Goal: Task Accomplishment & Management: Use online tool/utility

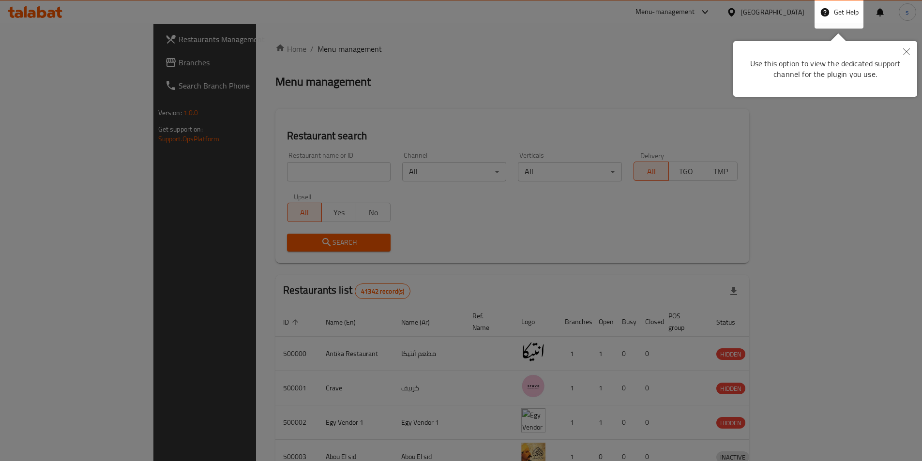
click at [798, 13] on div at bounding box center [461, 361] width 922 height 722
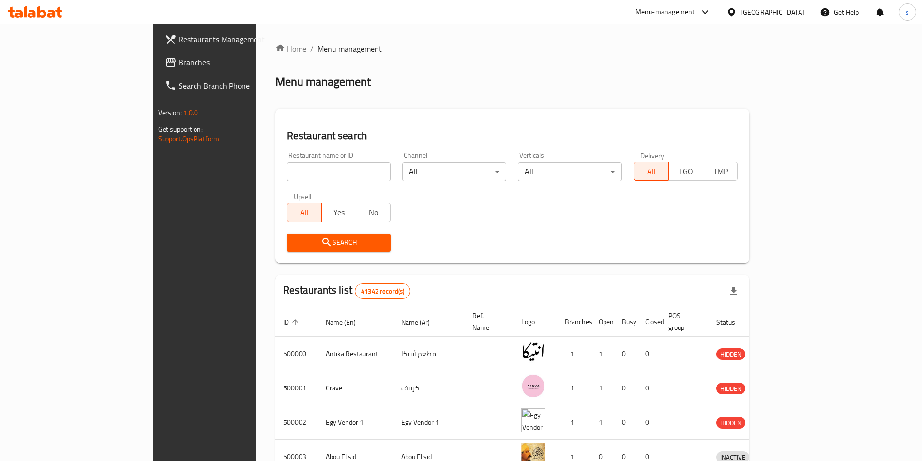
click at [798, 13] on div "[GEOGRAPHIC_DATA]" at bounding box center [772, 12] width 64 height 11
click at [609, 94] on div "Home / Menu management Menu management Restaurant search Restaurant name or ID …" at bounding box center [512, 378] width 474 height 670
click at [287, 164] on input "search" at bounding box center [339, 171] width 104 height 19
click at [795, 8] on div "[GEOGRAPHIC_DATA]" at bounding box center [772, 12] width 64 height 11
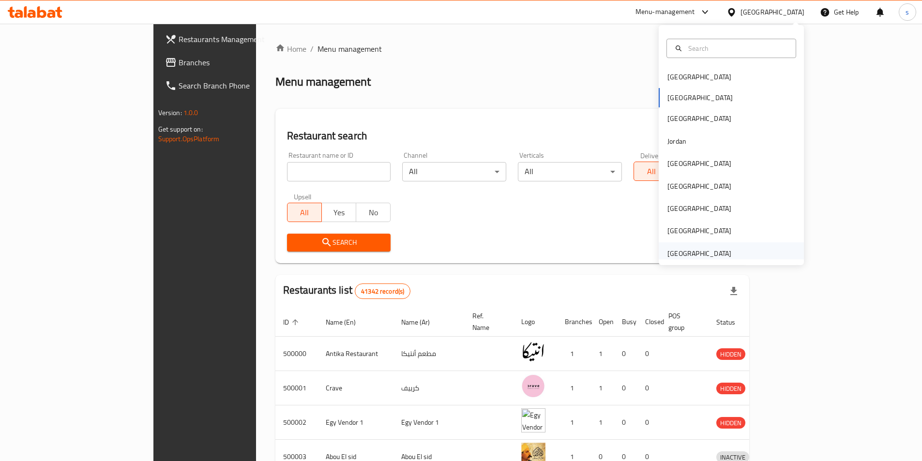
click at [677, 255] on div "[GEOGRAPHIC_DATA]" at bounding box center [699, 253] width 64 height 11
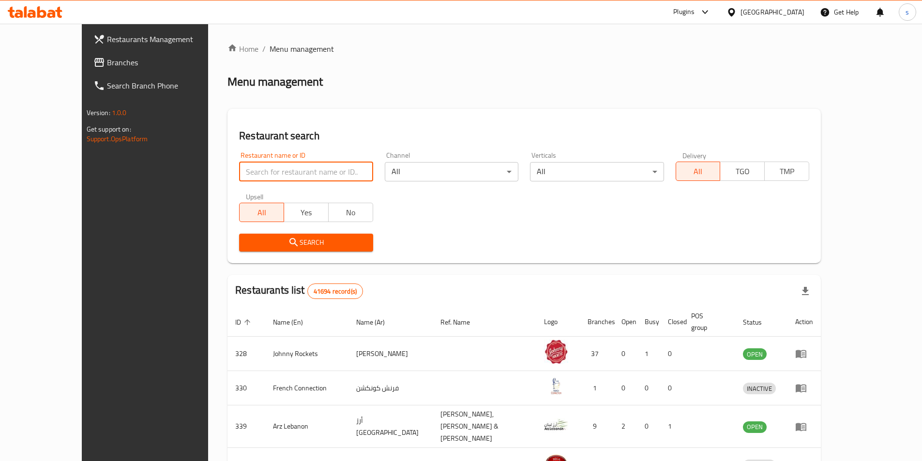
click at [333, 175] on input "search" at bounding box center [306, 171] width 134 height 19
paste input "779238"
type input "779238"
click button "Search" at bounding box center [306, 243] width 134 height 18
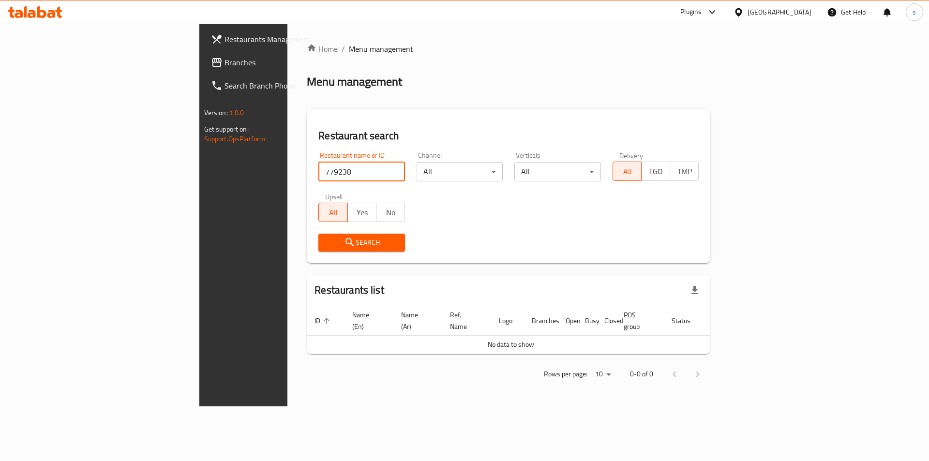
click at [224, 62] on span "Branches" at bounding box center [285, 63] width 122 height 12
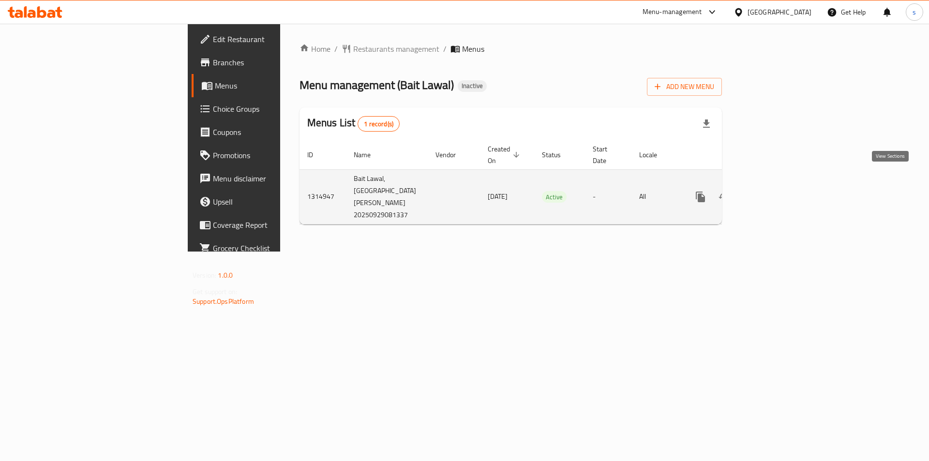
click at [776, 191] on icon "enhanced table" at bounding box center [770, 197] width 12 height 12
